Goal: Browse casually: Explore the website without a specific task or goal

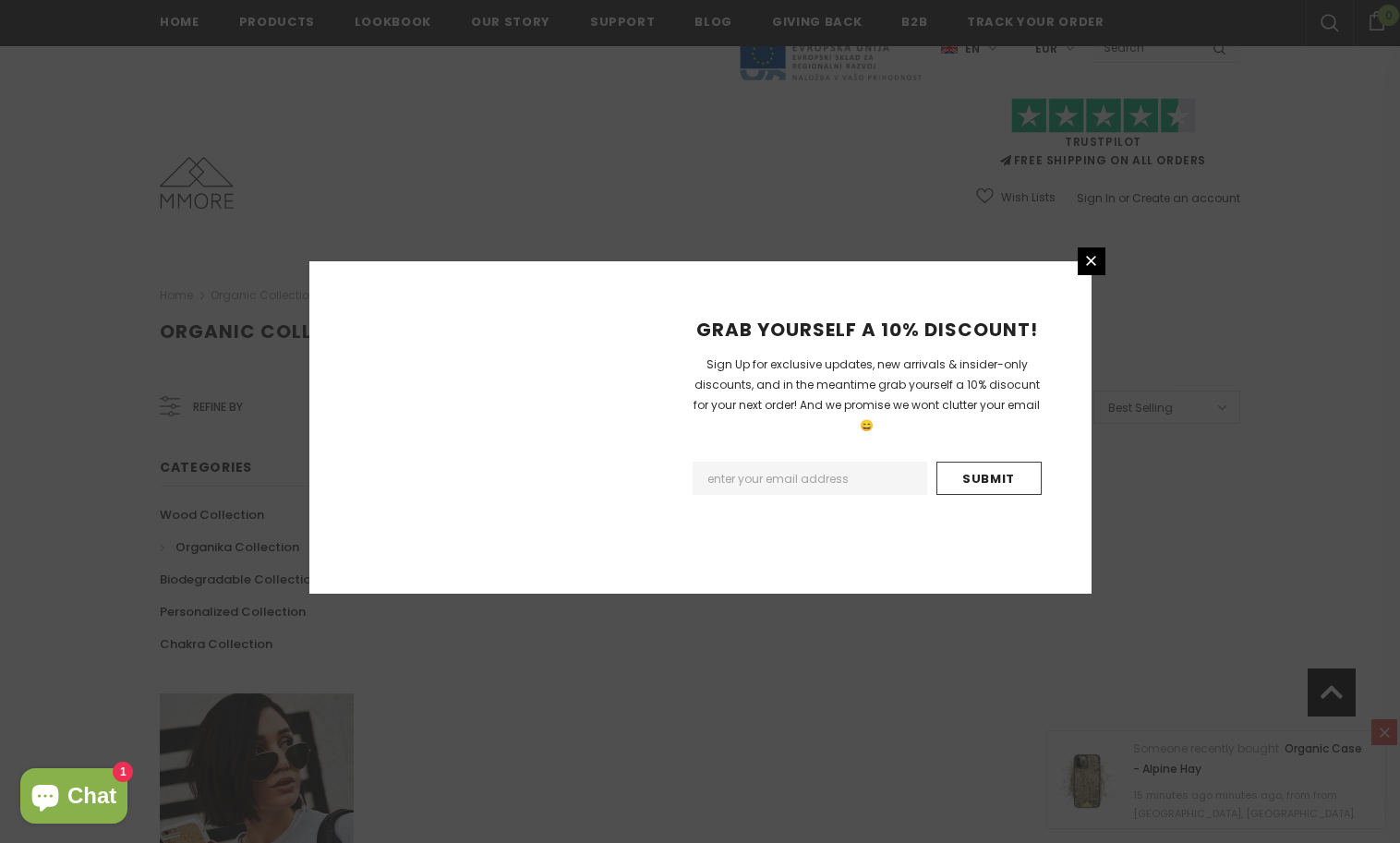
scroll to position [1049, 0]
